Goal: Find specific page/section: Find specific page/section

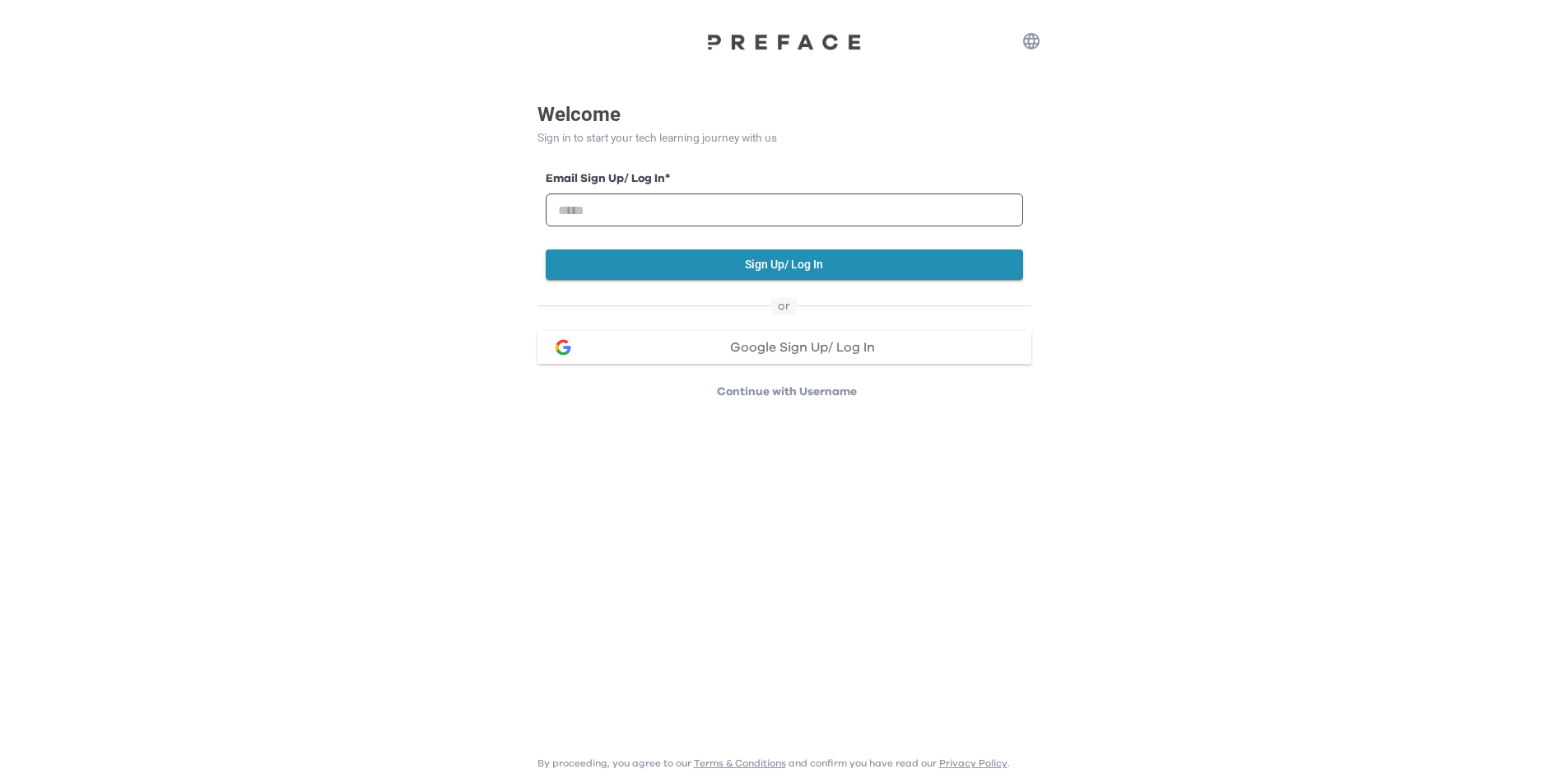
click at [718, 359] on button "Google Sign Up/ Log In" at bounding box center [784, 347] width 494 height 33
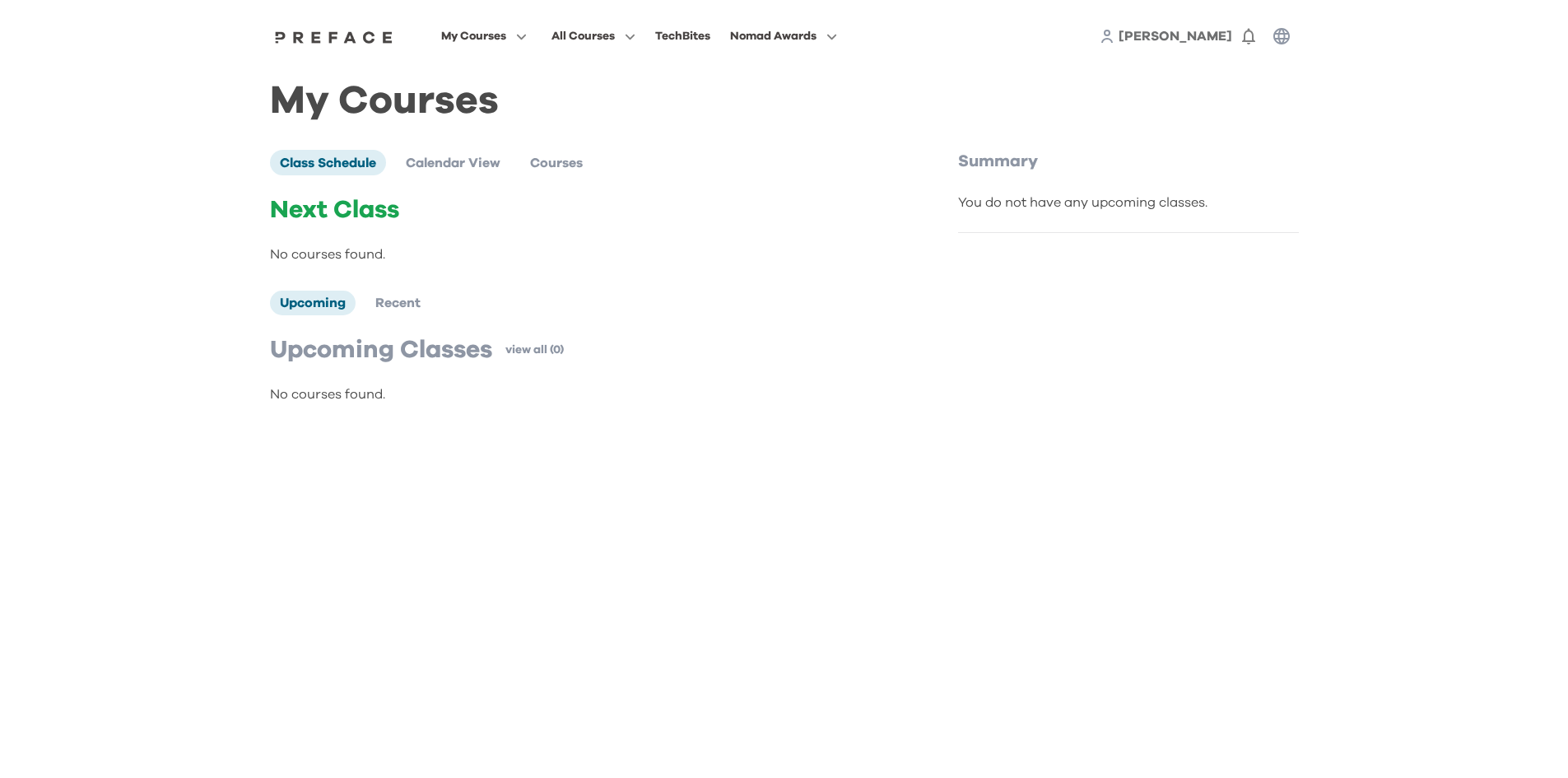
click at [1090, 206] on div "You do not have any upcoming classes." at bounding box center [1128, 202] width 341 height 19
click at [160, 245] on div "My Courses All Courses TechBites Nomad Awards [PERSON_NAME] 0 My Courses Class …" at bounding box center [784, 219] width 1568 height 439
click at [349, 230] on div "Next Class No courses found." at bounding box center [579, 230] width 619 height 69
click at [344, 252] on p "No courses found." at bounding box center [579, 254] width 619 height 19
click at [92, 313] on div "My Courses All Courses TechBites Nomad Awards [PERSON_NAME] 0 My Courses Class …" at bounding box center [784, 219] width 1568 height 439
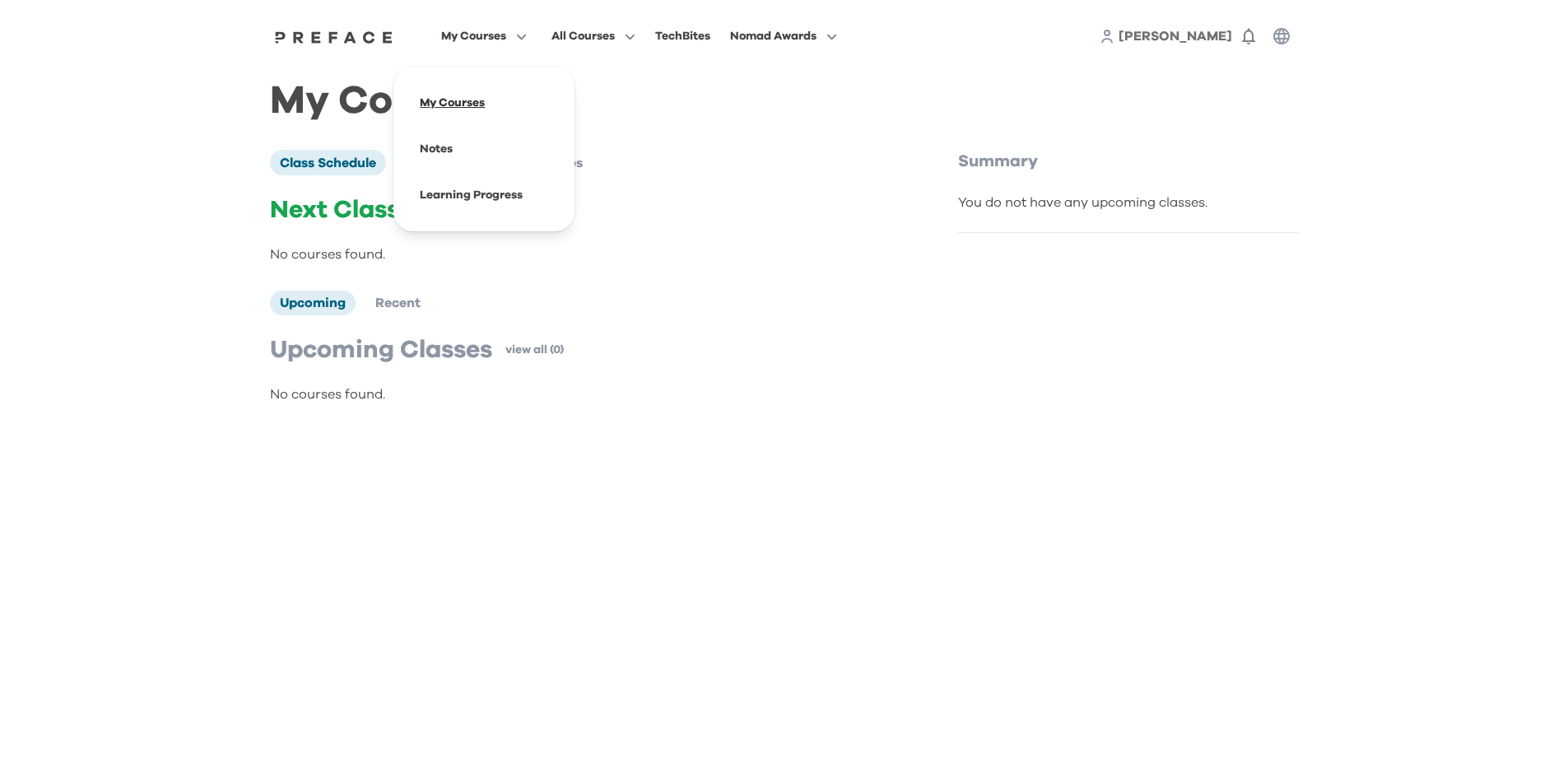
click at [477, 107] on span at bounding box center [484, 103] width 154 height 46
click at [457, 165] on span "Calendar View" at bounding box center [453, 163] width 95 height 14
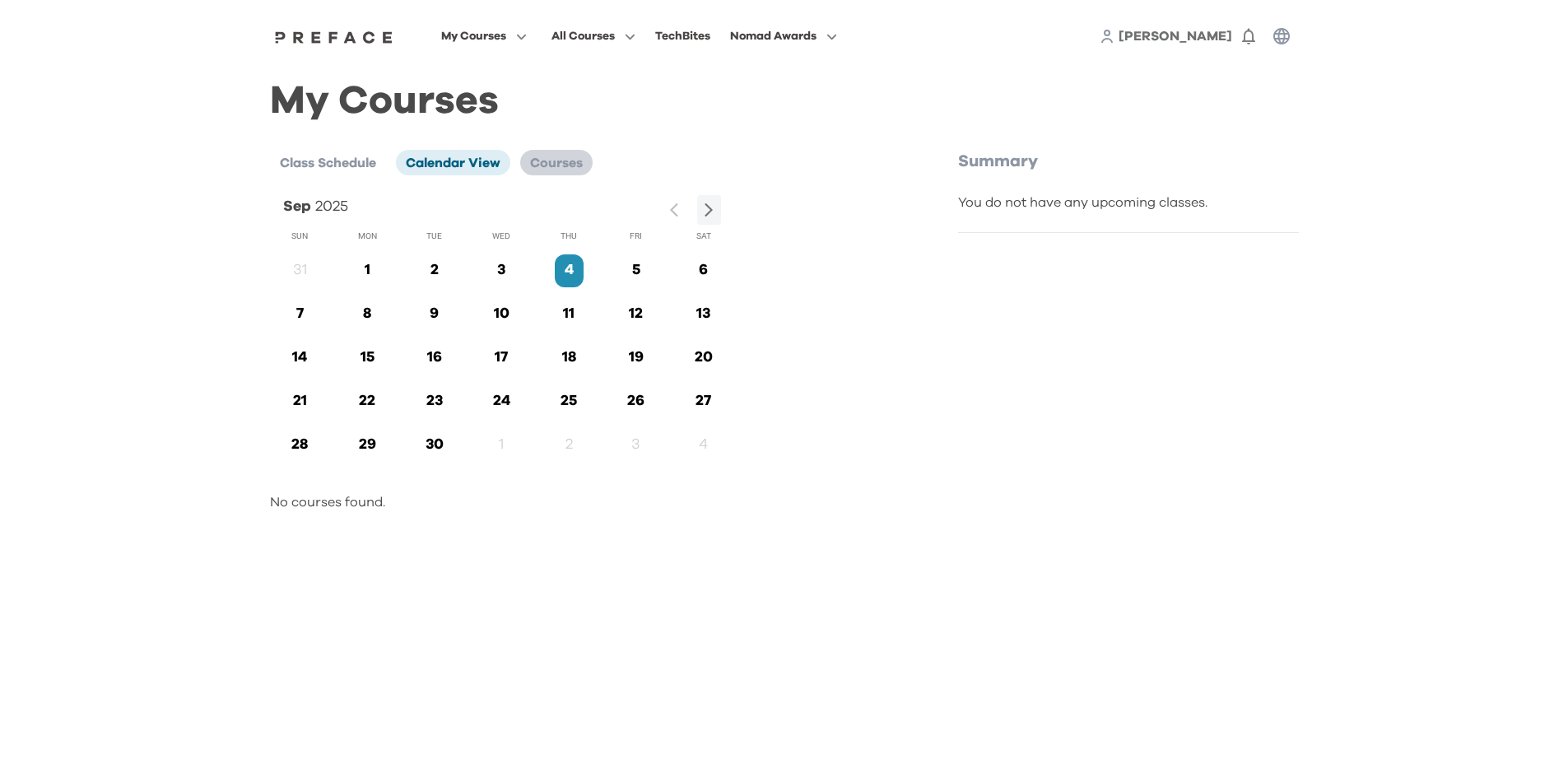
click at [577, 157] on span "Courses" at bounding box center [556, 163] width 52 height 14
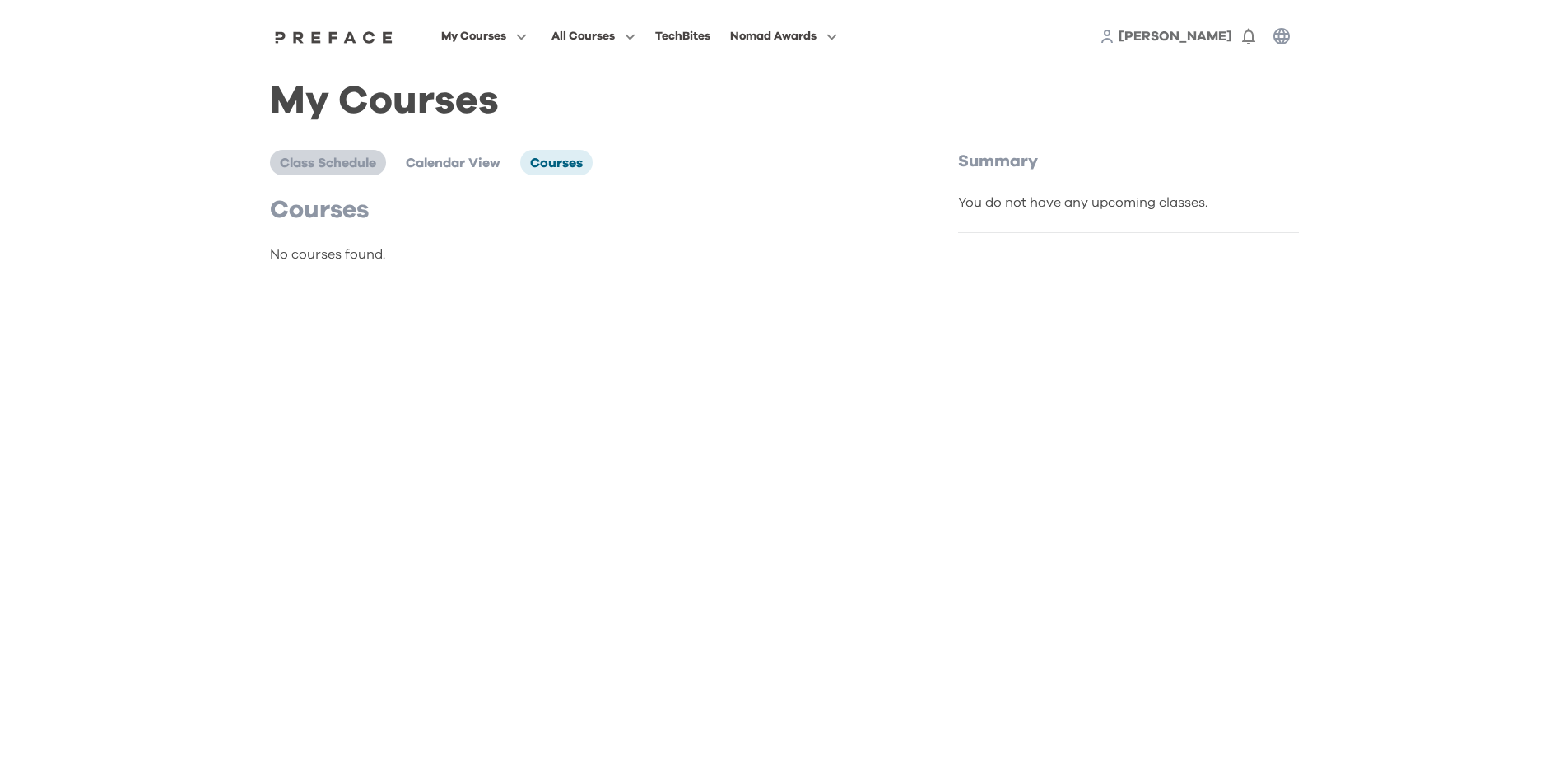
click at [332, 160] on span "Class Schedule" at bounding box center [328, 163] width 96 height 14
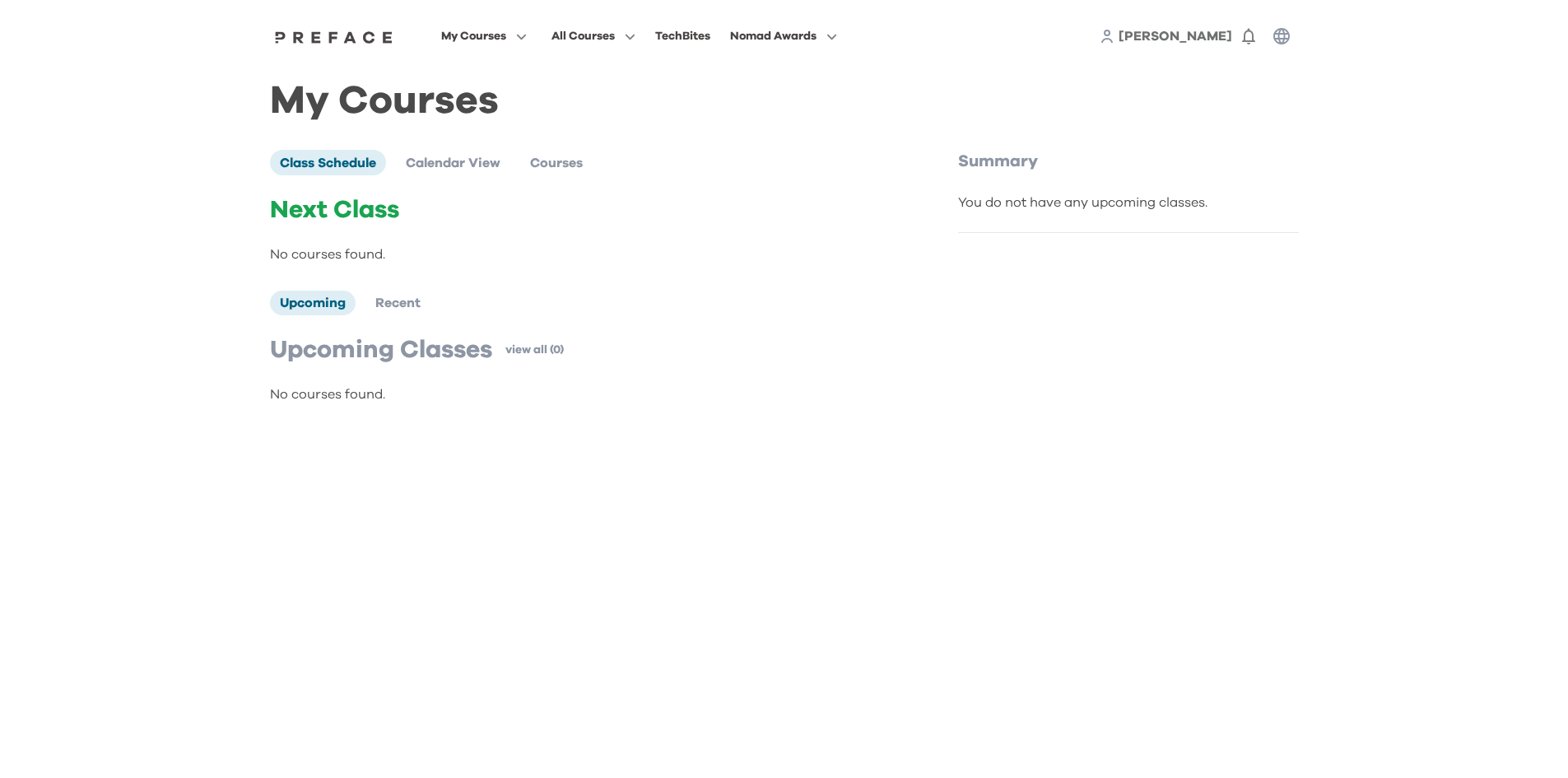
click at [316, 44] on img at bounding box center [334, 37] width 127 height 14
click at [1105, 191] on div "Summary You do not have any upcoming classes." at bounding box center [1128, 192] width 341 height 84
